Goal: Navigation & Orientation: Find specific page/section

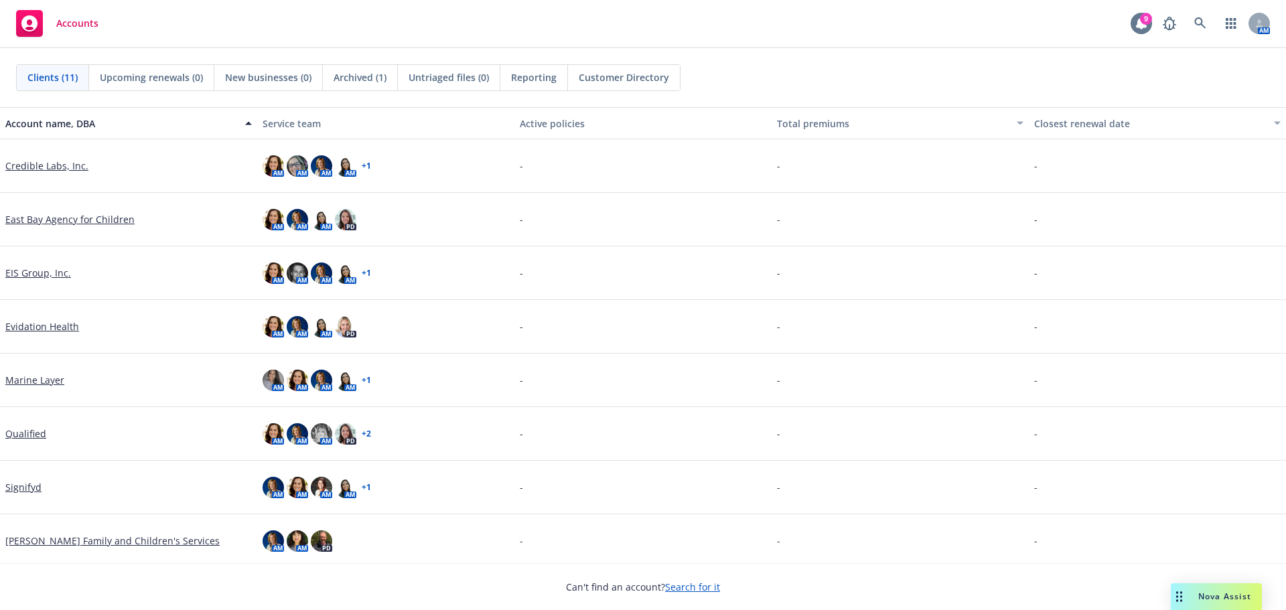
click at [845, 23] on icon at bounding box center [1141, 23] width 11 height 12
